Goal: Download file/media

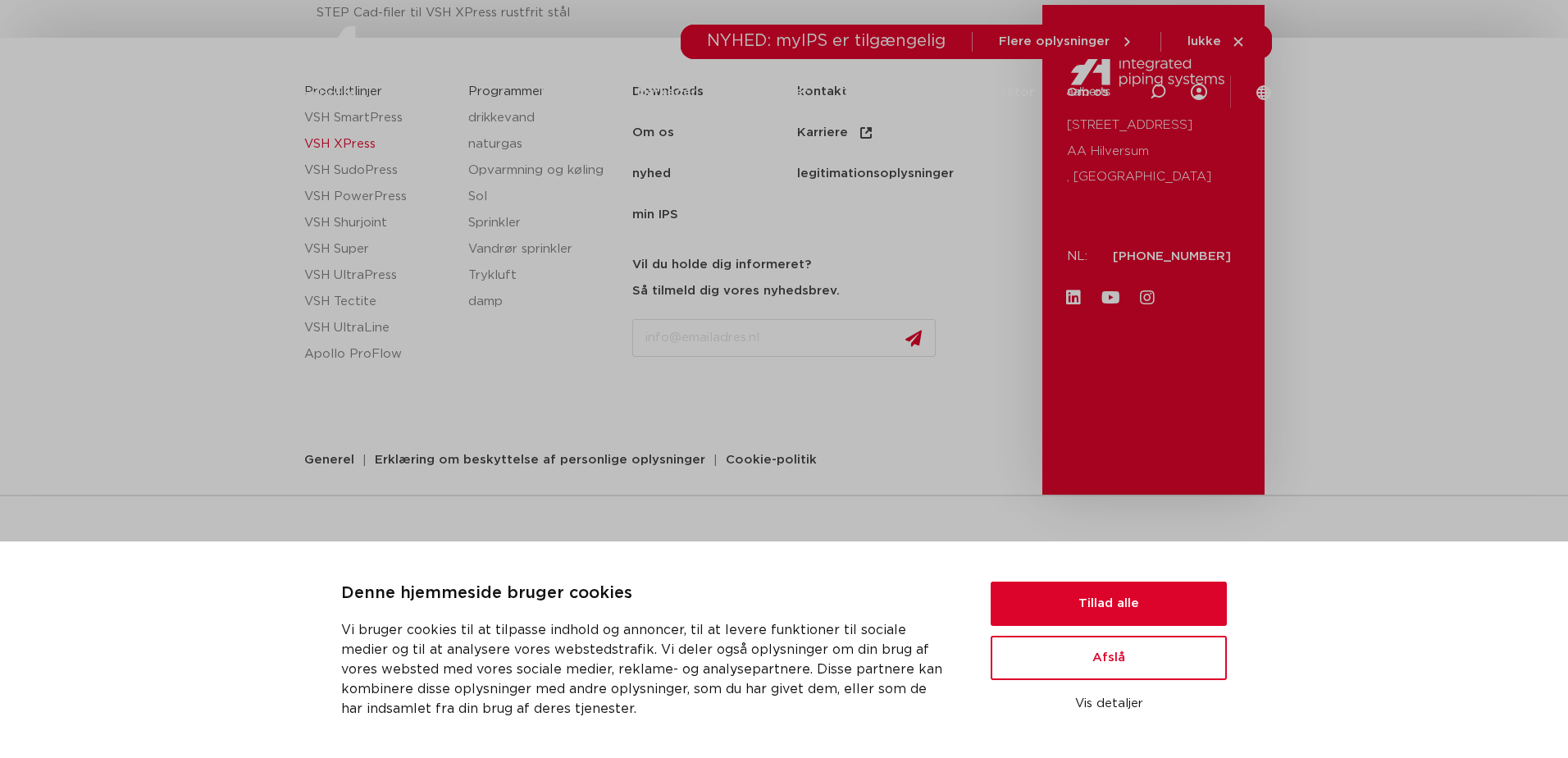
click at [348, 141] on link "VSH XPress" at bounding box center [377, 144] width 148 height 26
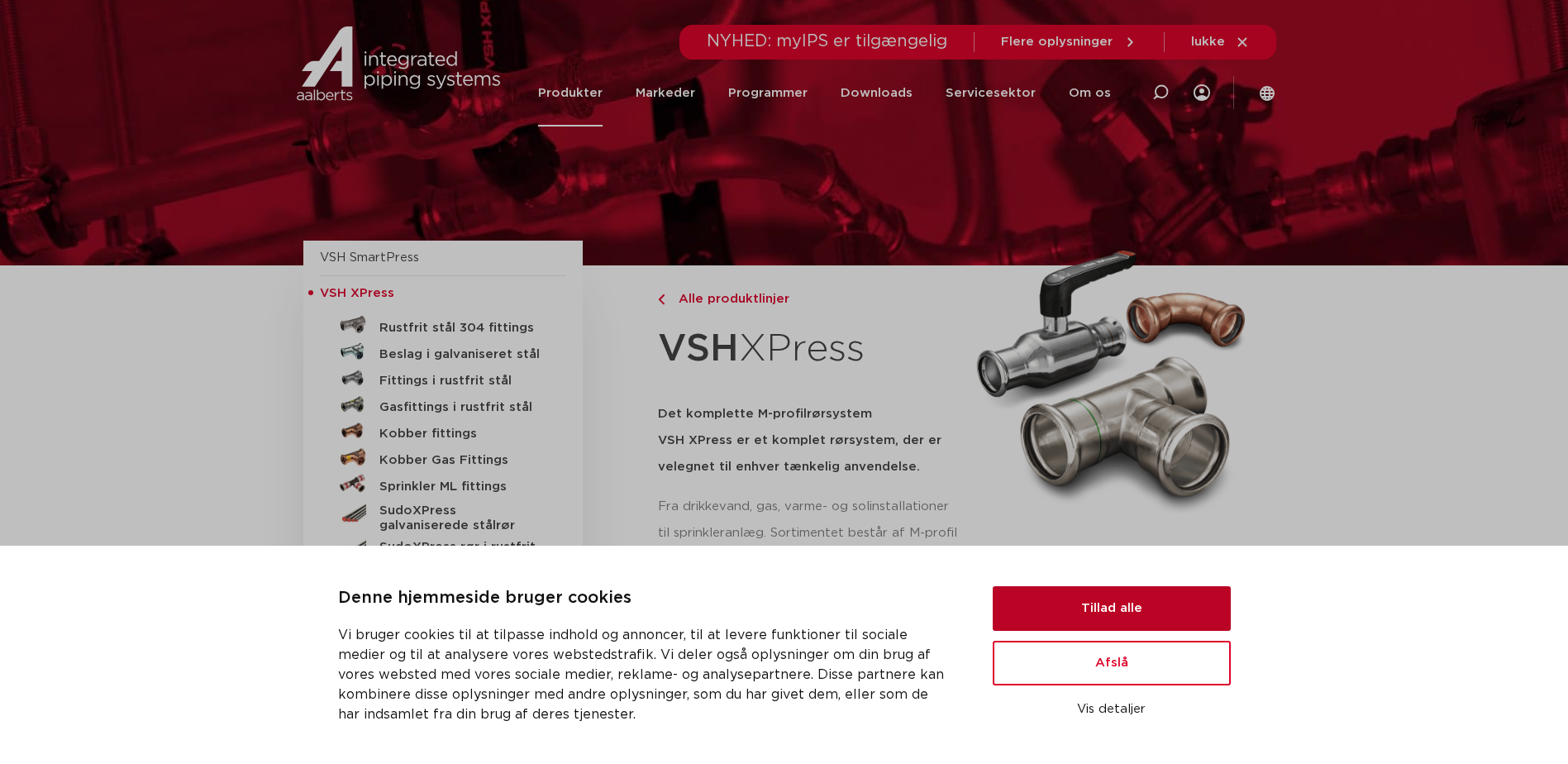
click at [1144, 608] on button "Tillad alle" at bounding box center [1112, 608] width 238 height 45
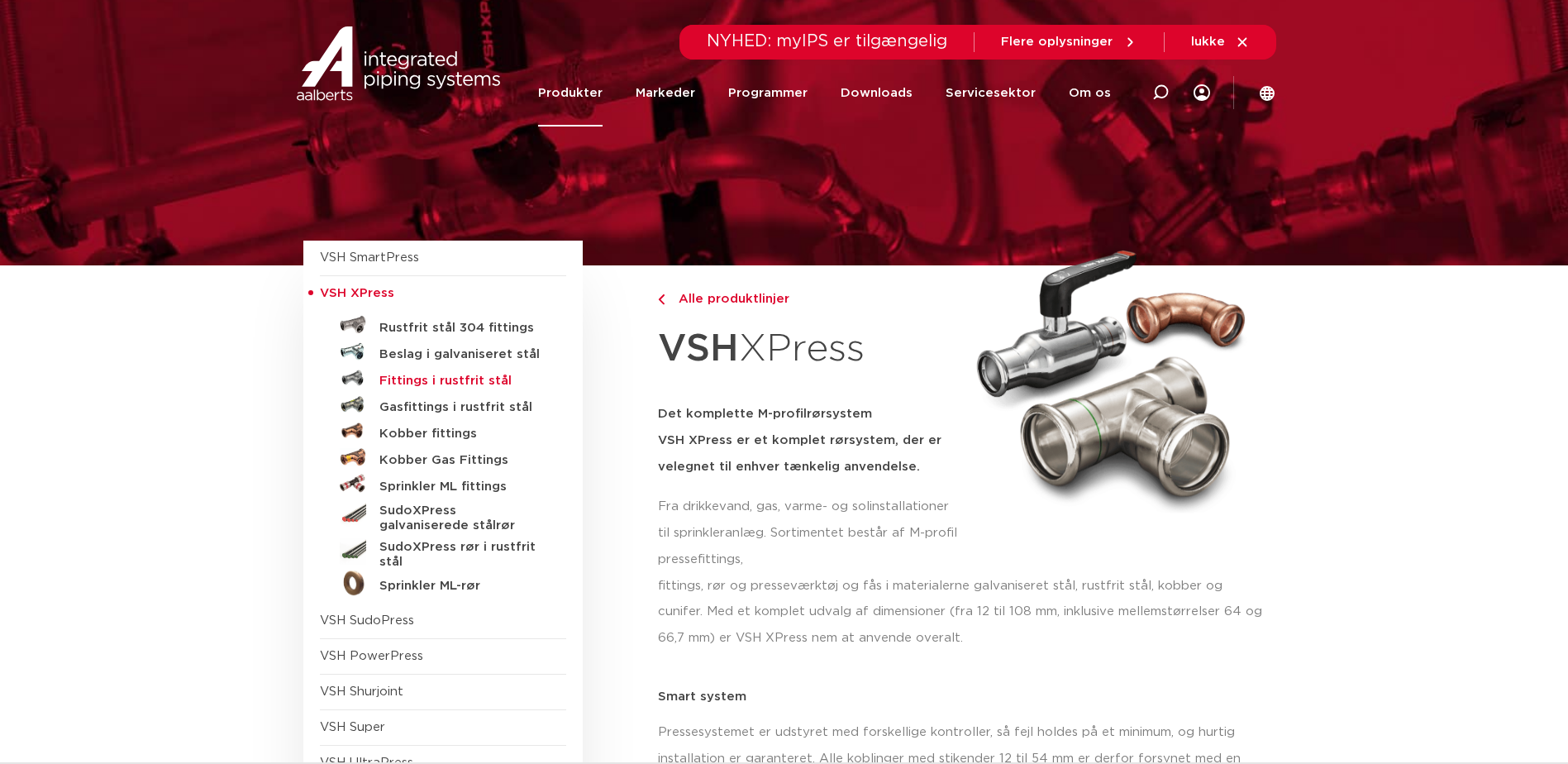
click at [412, 380] on h5 "Fittings i rustfrit stål" at bounding box center [461, 380] width 164 height 15
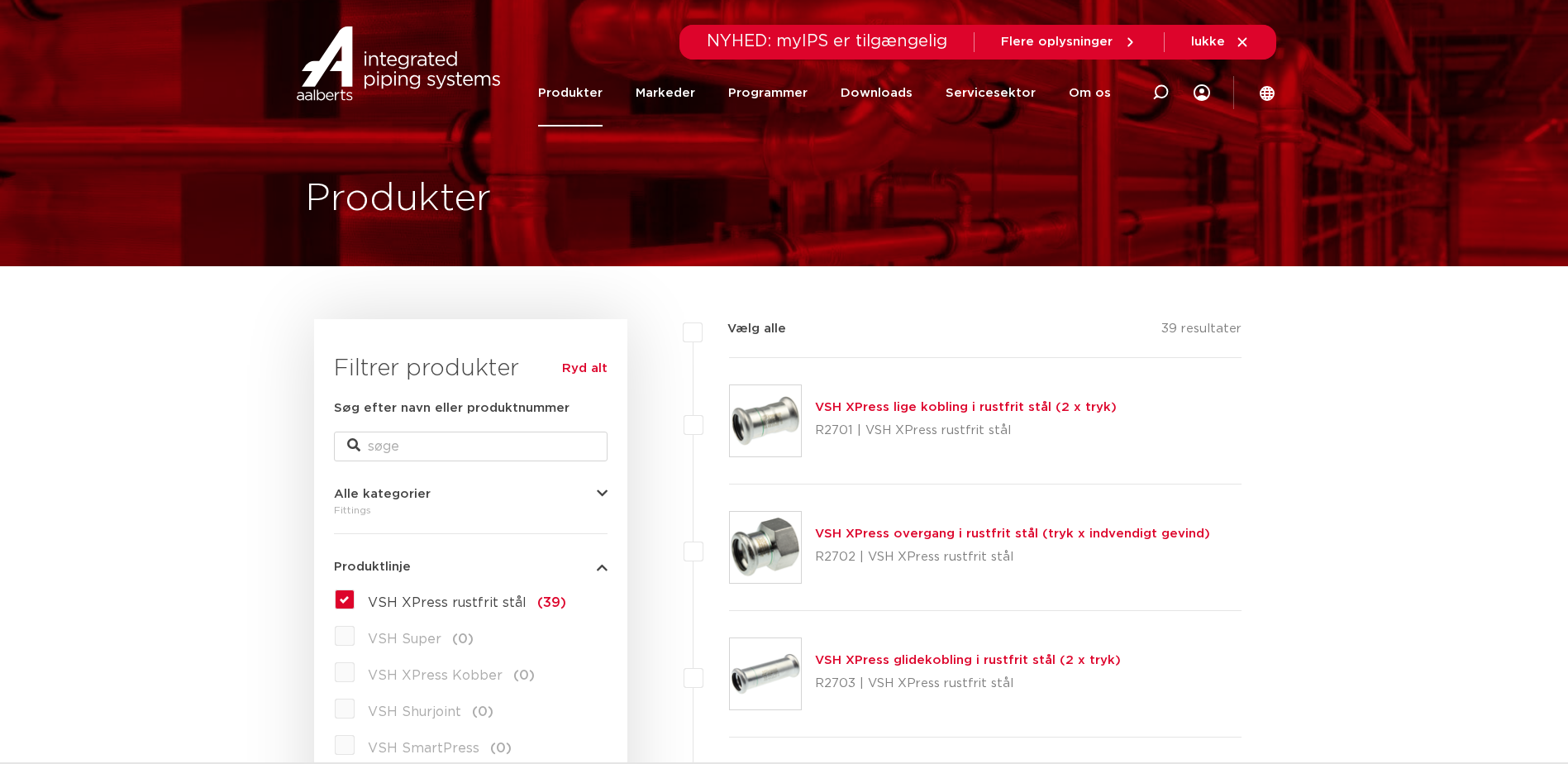
click at [898, 533] on link "VSH XPress overgang i rustfrit stål (tryk x indvendigt gevind)" at bounding box center [1012, 533] width 395 height 12
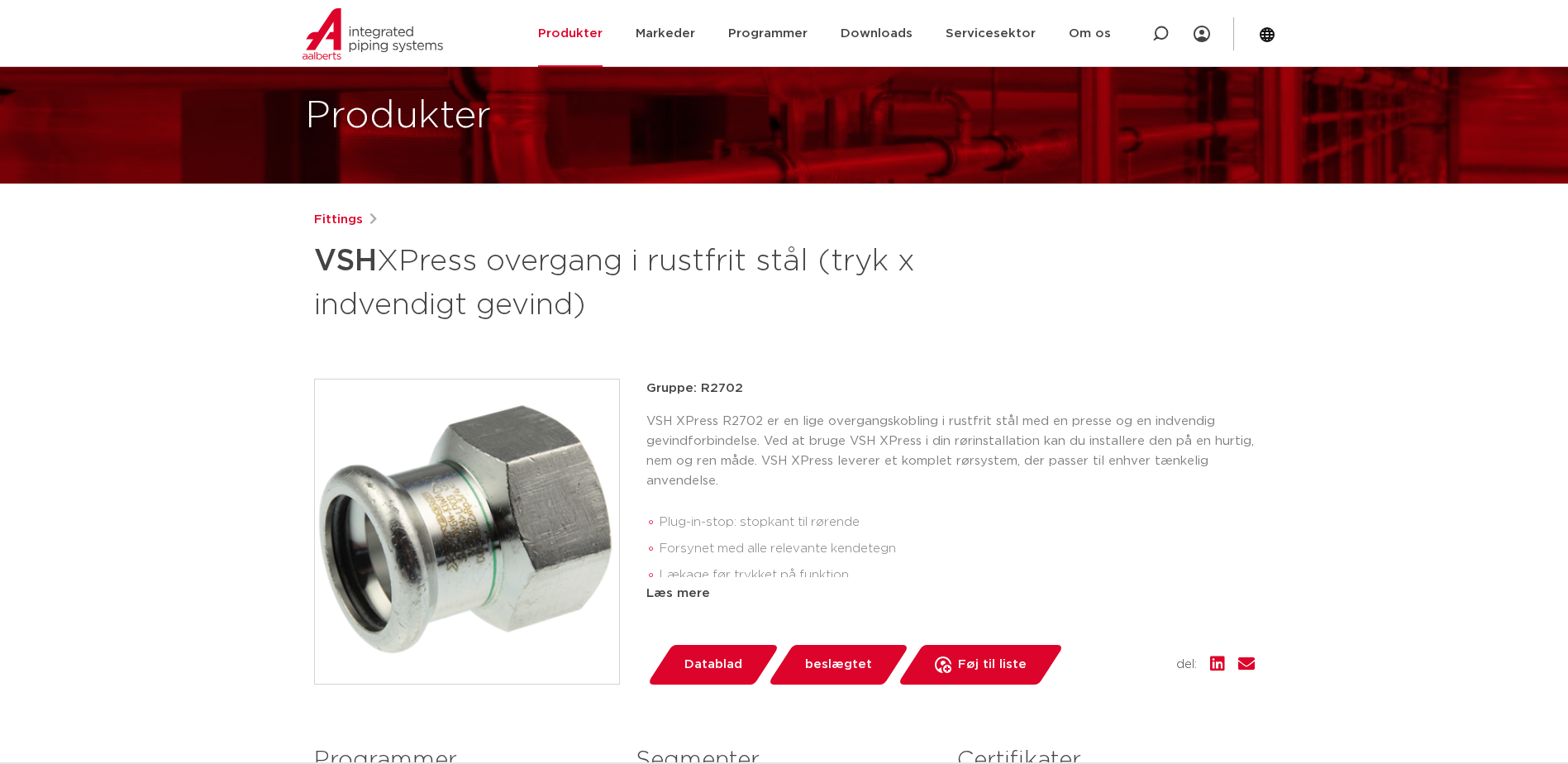
scroll to position [165, 0]
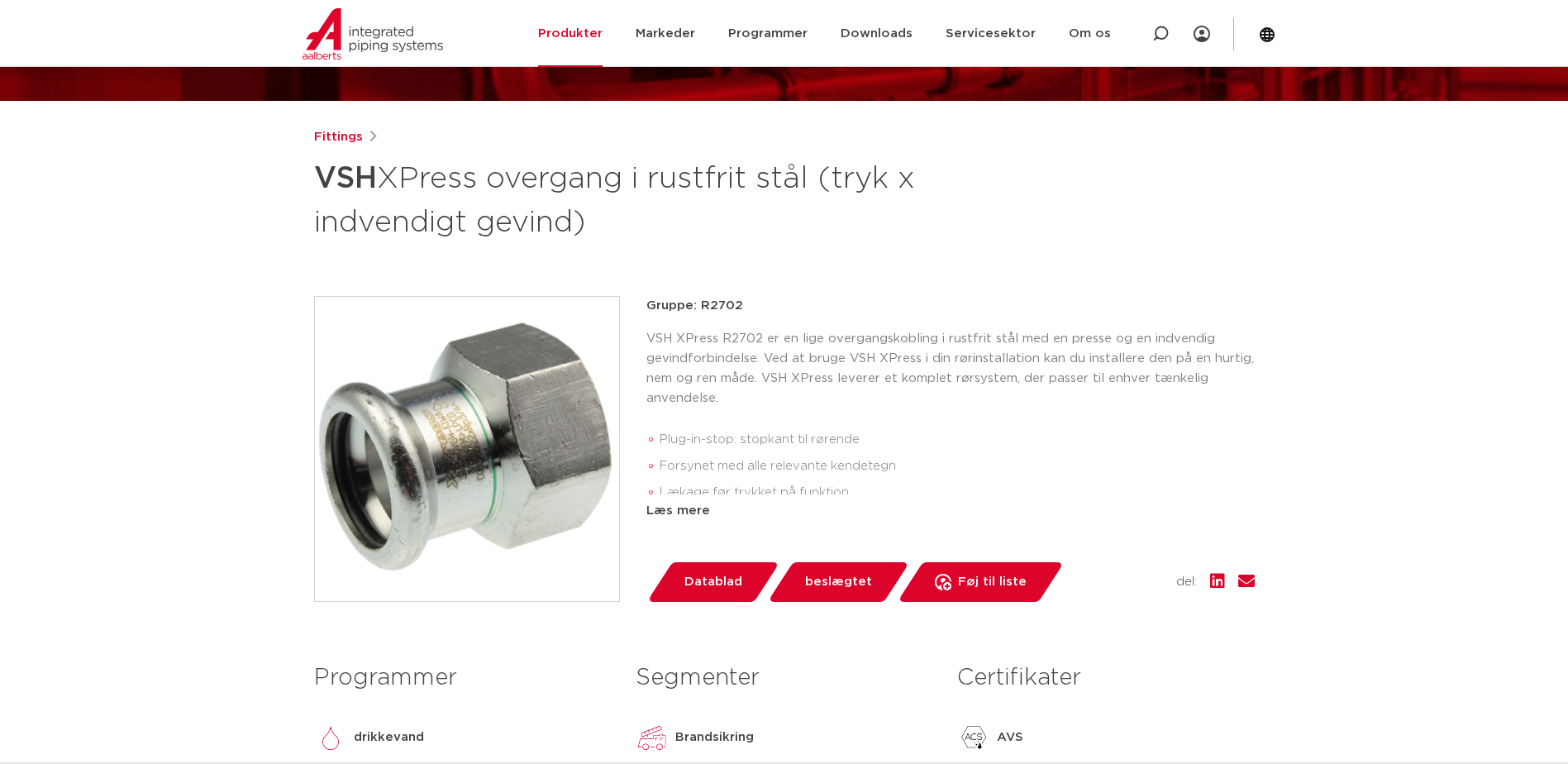
click at [849, 583] on span "beslægtet" at bounding box center [839, 582] width 67 height 27
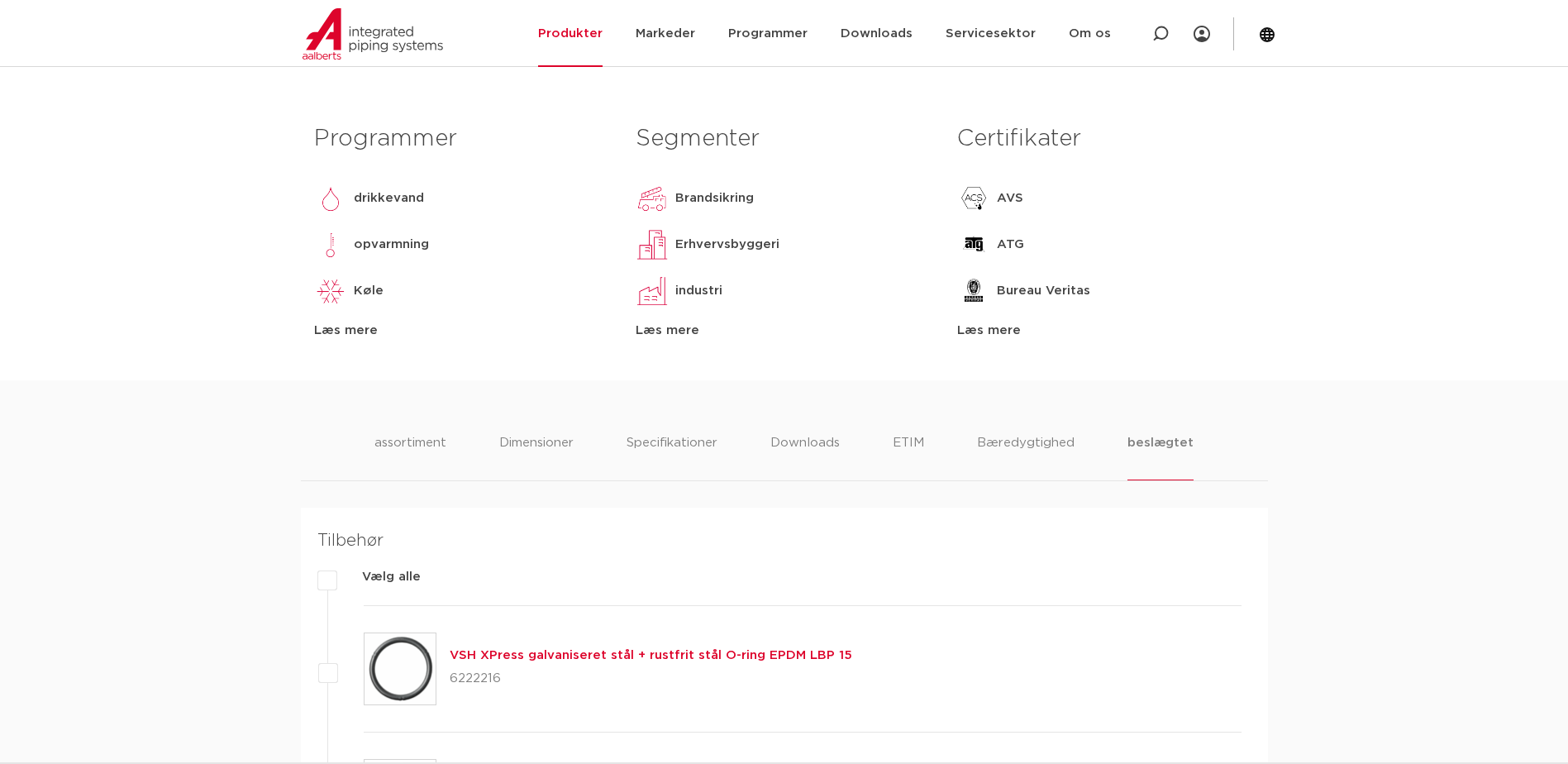
scroll to position [671, 0]
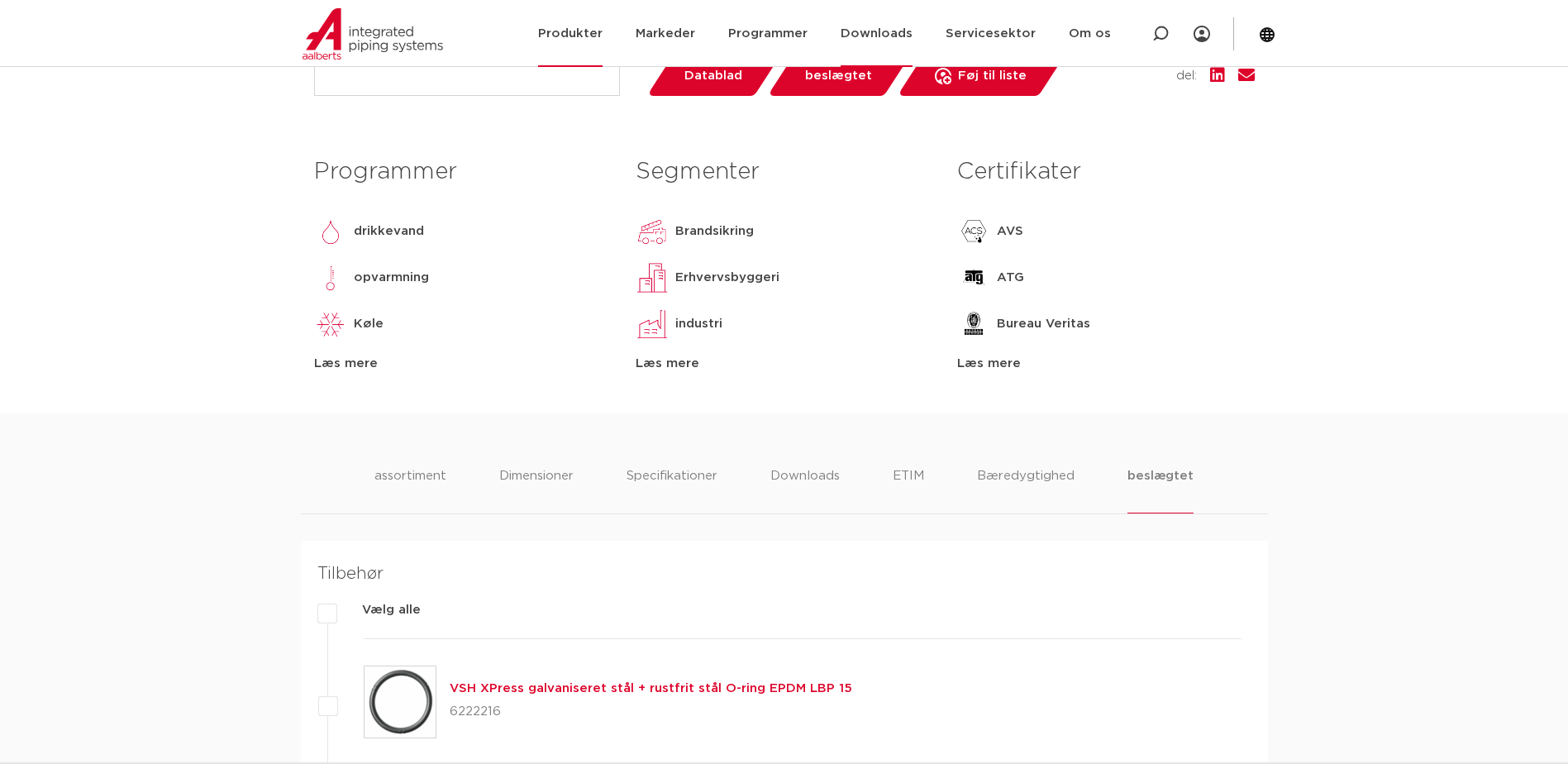
click at [889, 32] on link "Downloads" at bounding box center [877, 34] width 72 height 67
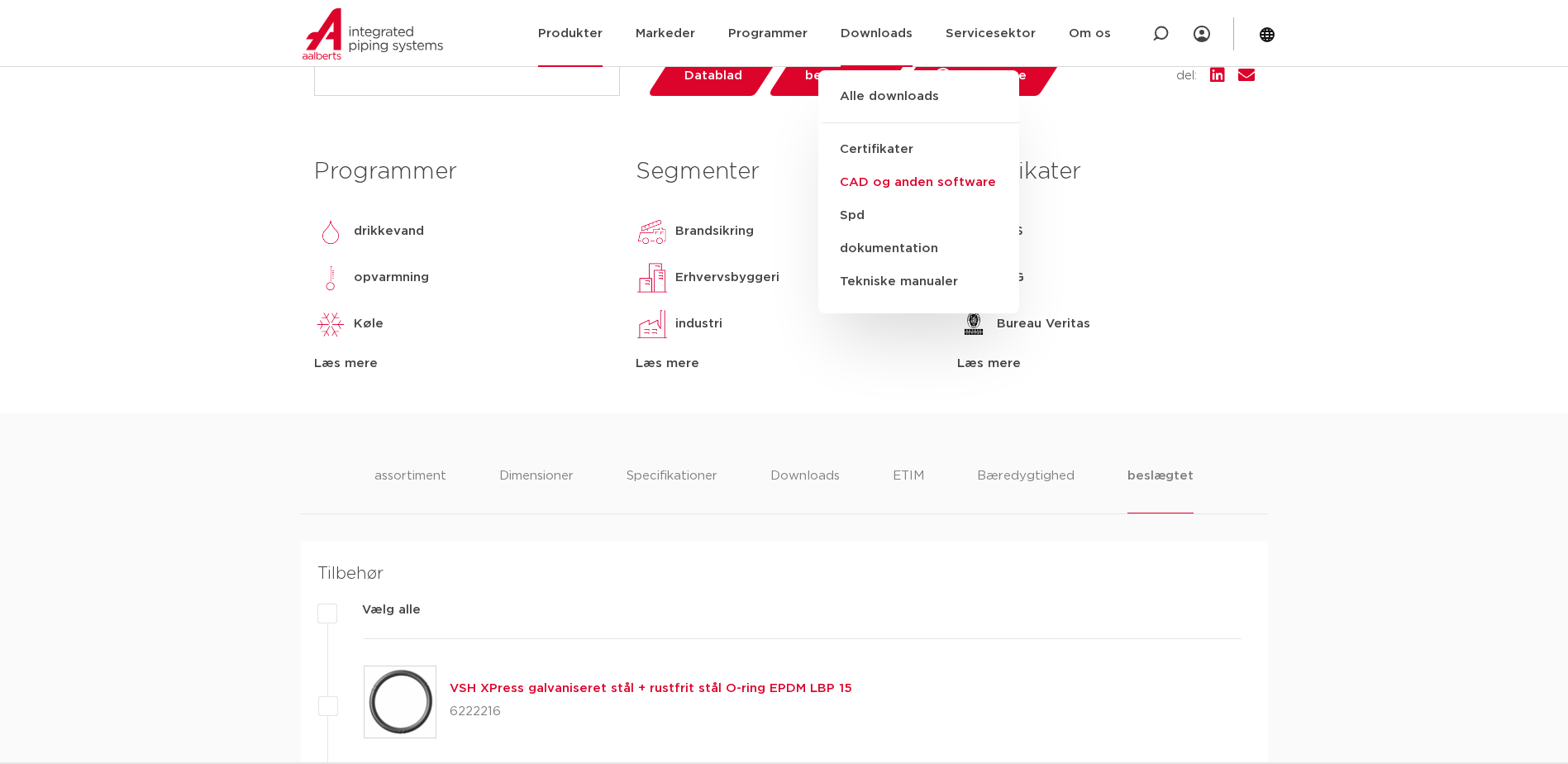
click at [892, 181] on link "CAD og anden software" at bounding box center [918, 182] width 201 height 33
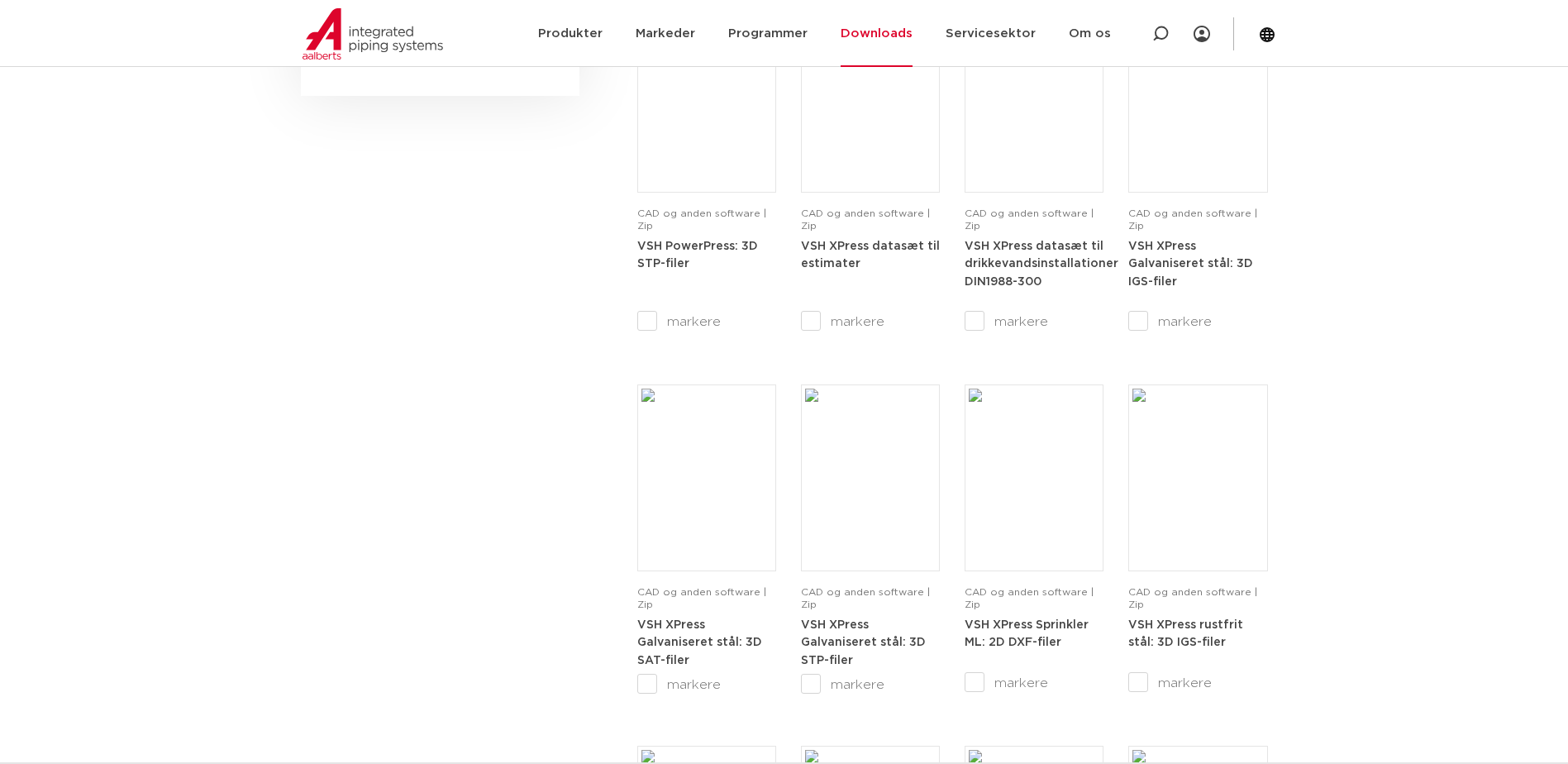
scroll to position [1075, 0]
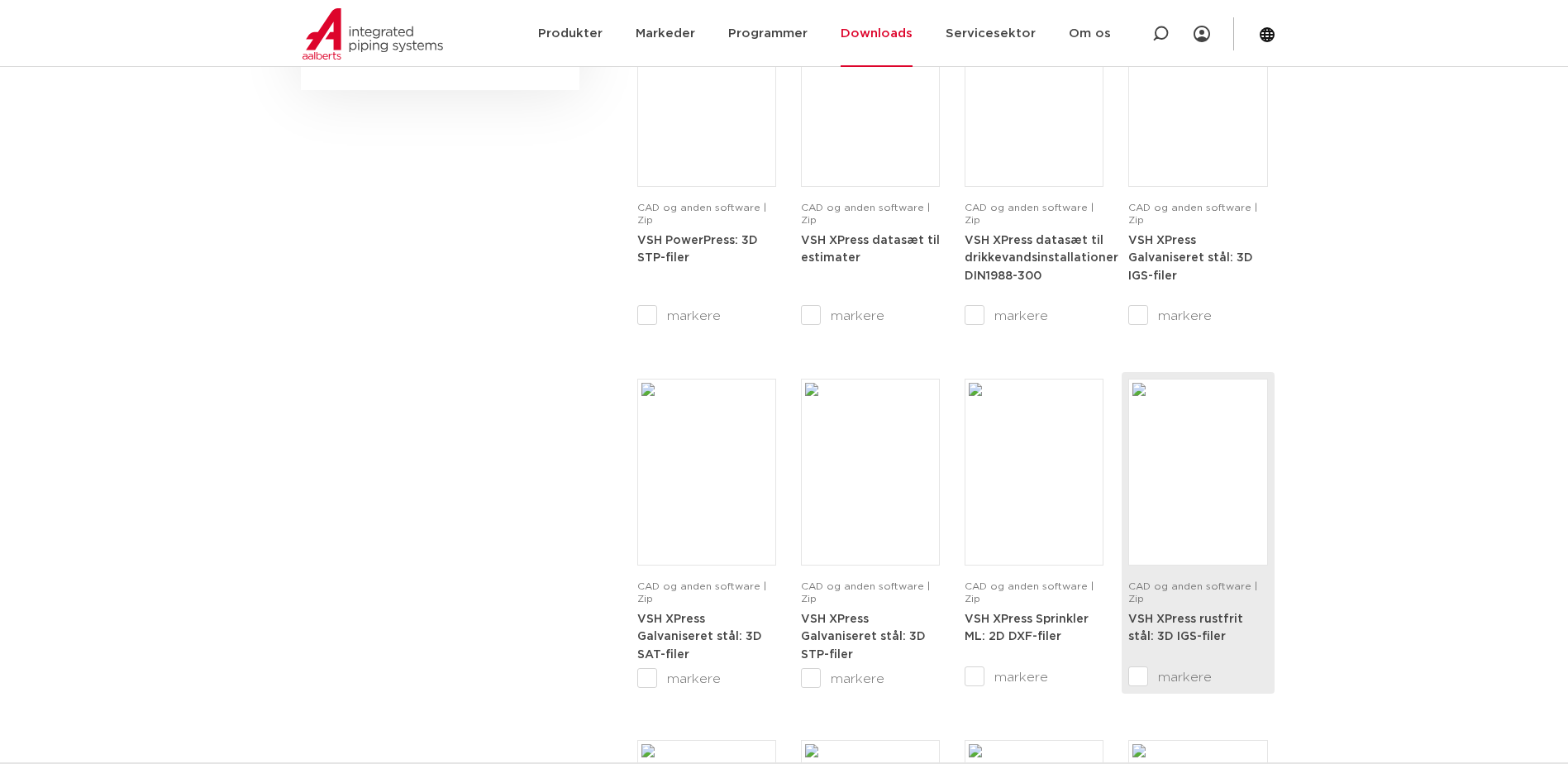
click at [1216, 539] on img at bounding box center [1198, 471] width 131 height 178
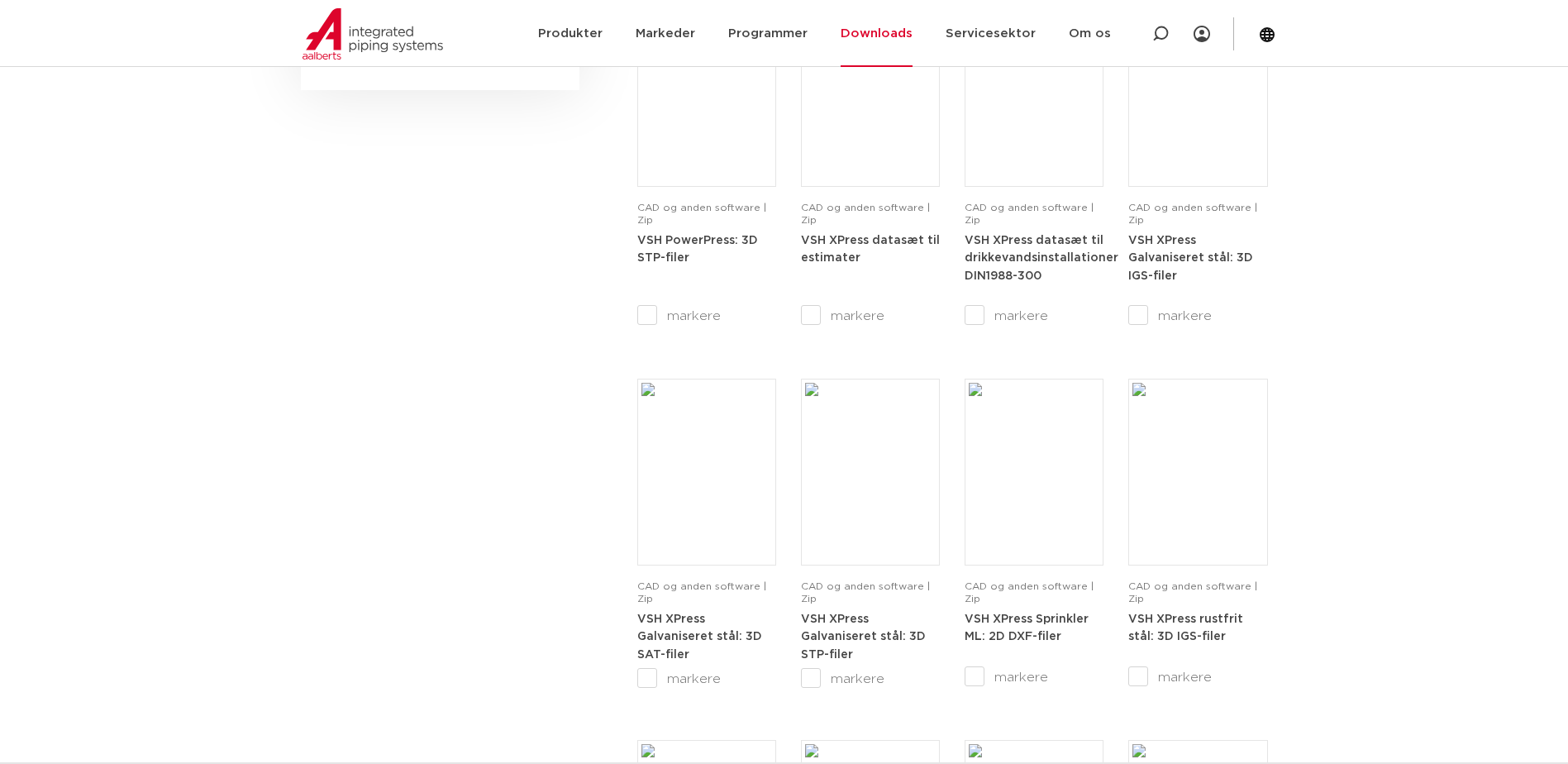
click at [413, 270] on div "search downloads by name or type search Search content Clear filters Filtre Ryd…" at bounding box center [440, 171] width 295 height 1959
